Goal: Information Seeking & Learning: Learn about a topic

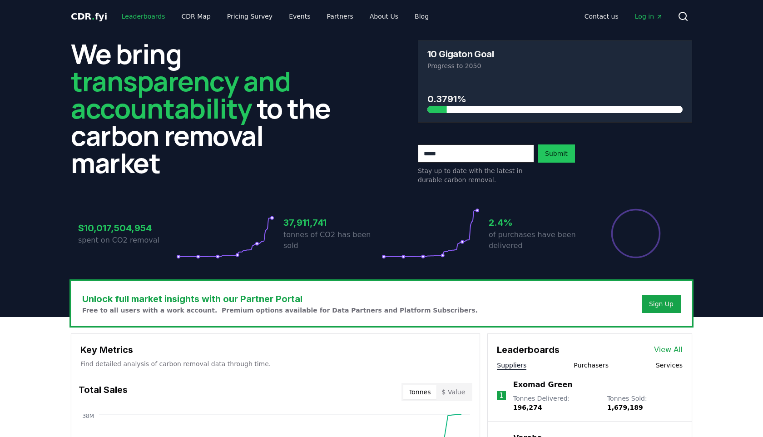
click at [133, 24] on link "Leaderboards" at bounding box center [143, 16] width 58 height 16
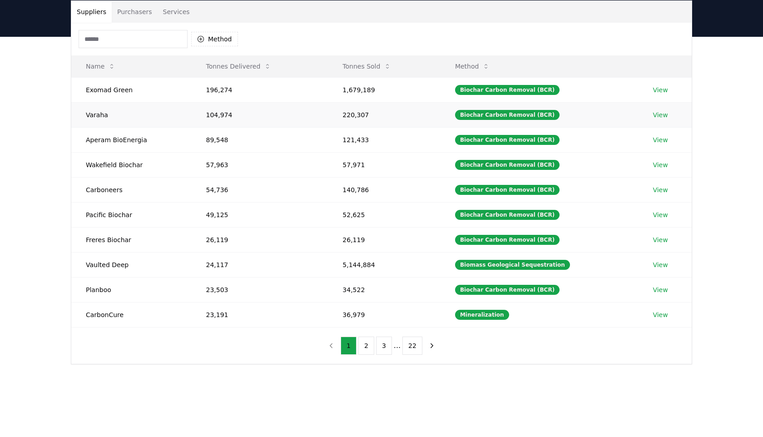
scroll to position [69, 0]
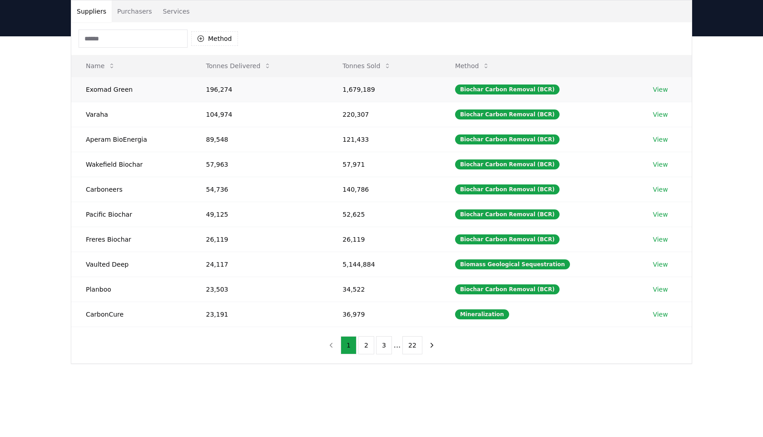
click at [658, 89] on link "View" at bounding box center [659, 89] width 15 height 9
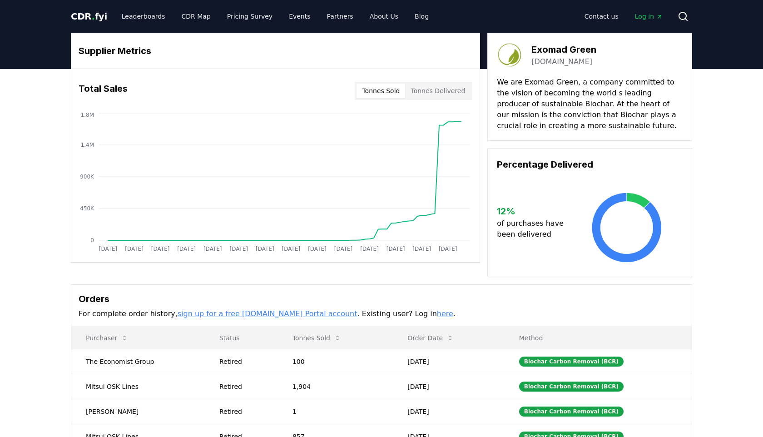
click at [389, 94] on button "Tonnes Sold" at bounding box center [380, 91] width 49 height 15
